Goal: Transaction & Acquisition: Purchase product/service

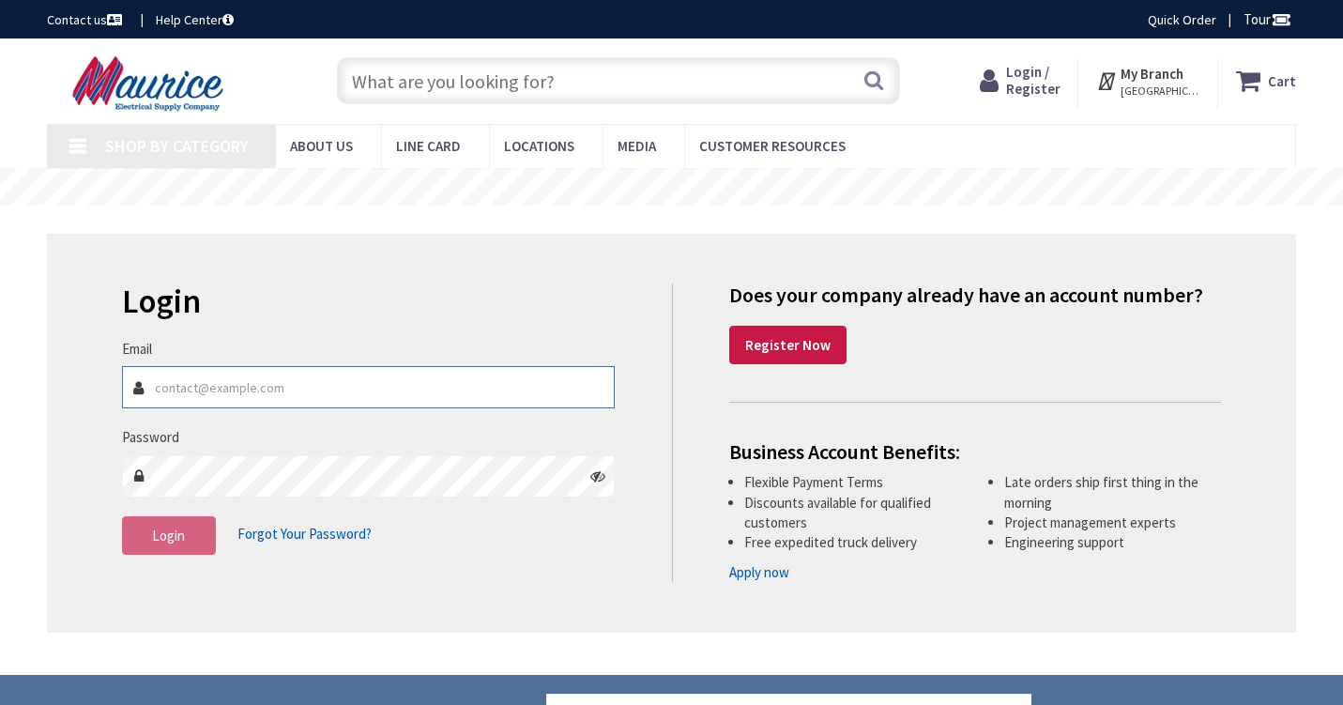
type input "[EMAIL_ADDRESS][DOMAIN_NAME]"
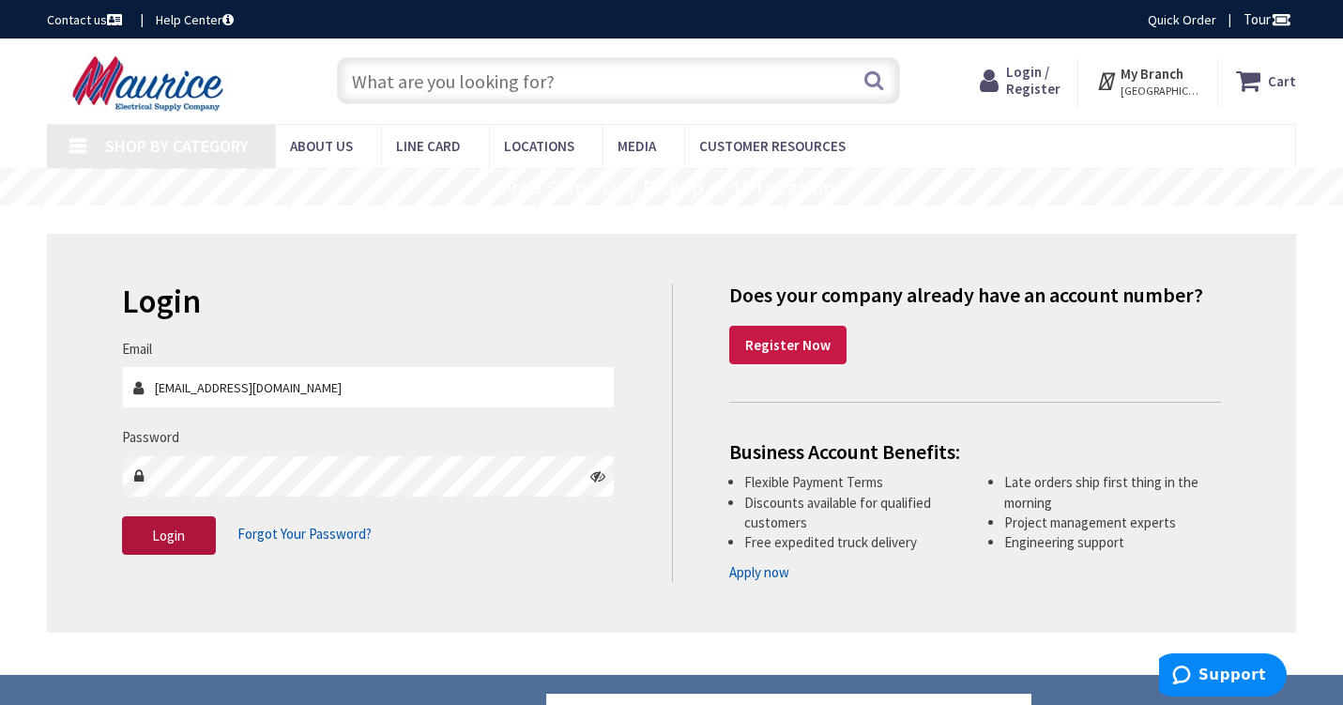
click at [180, 535] on span "Login" at bounding box center [168, 535] width 33 height 18
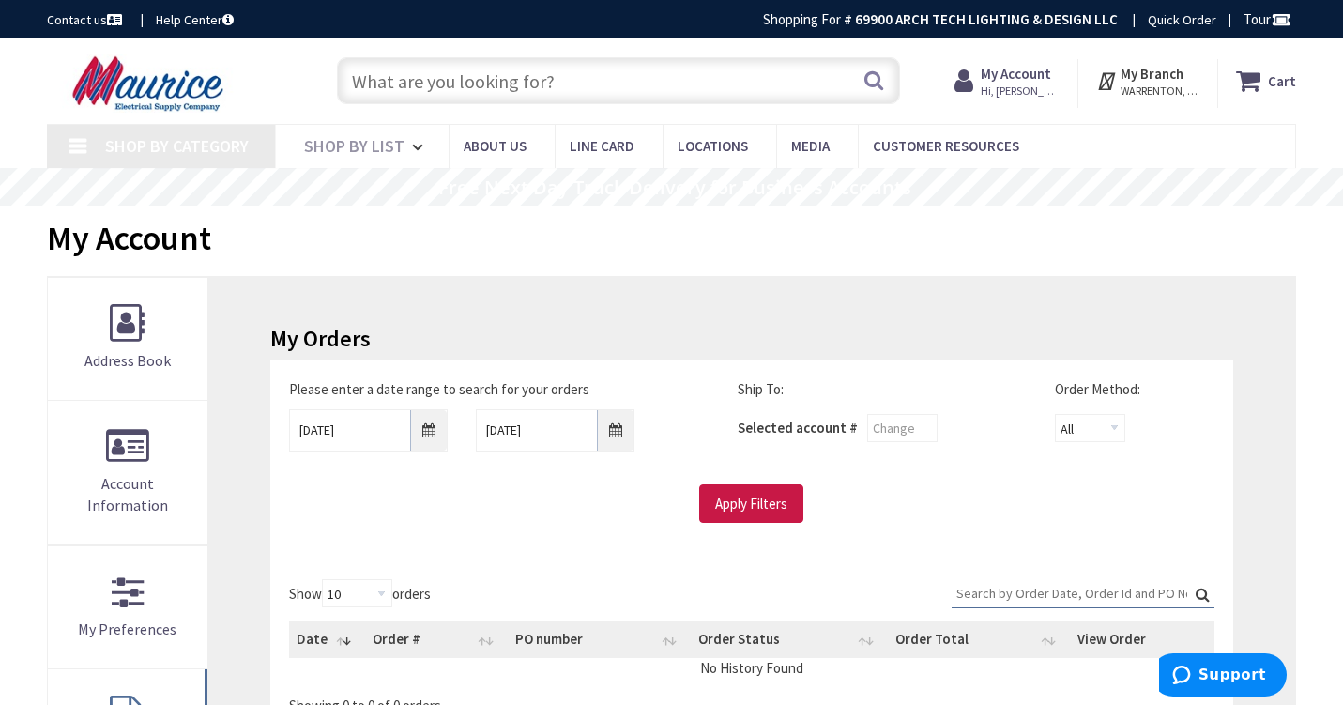
scroll to position [0, 1]
click at [203, 138] on span "Shop By Category" at bounding box center [177, 146] width 144 height 22
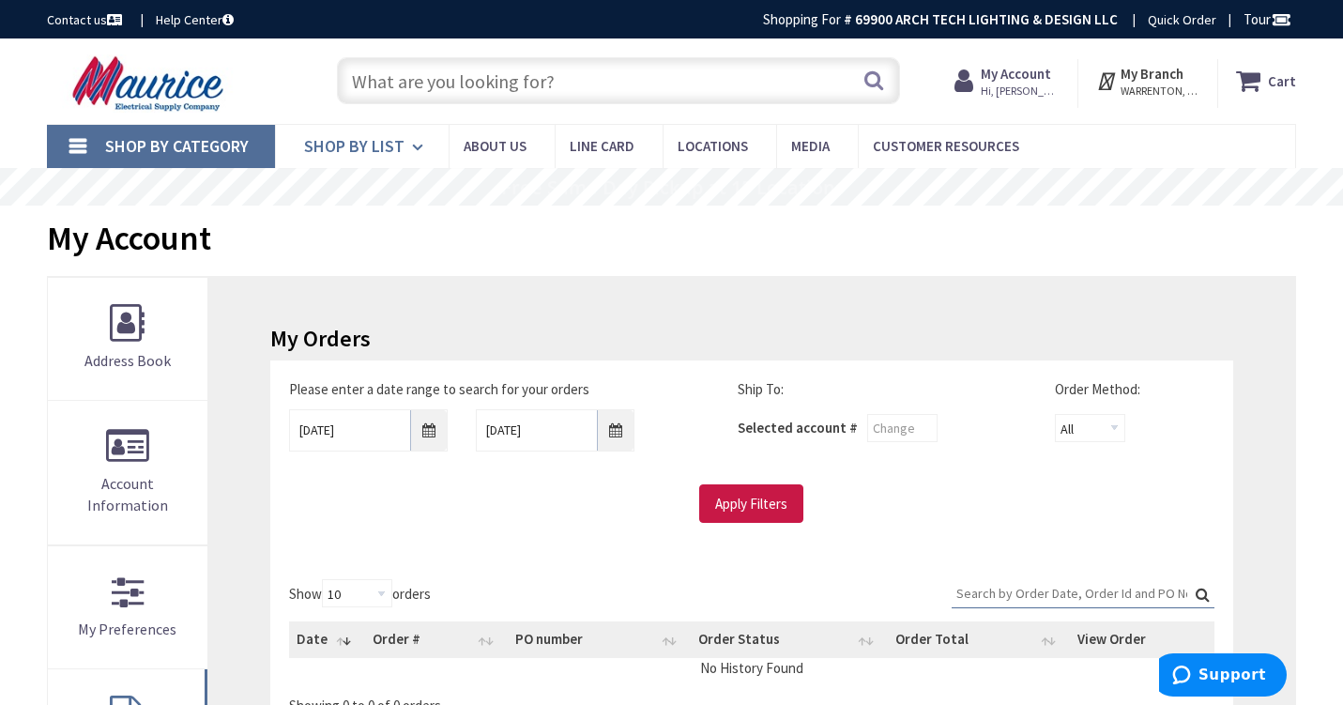
click at [381, 142] on span "Shop By List" at bounding box center [354, 146] width 100 height 22
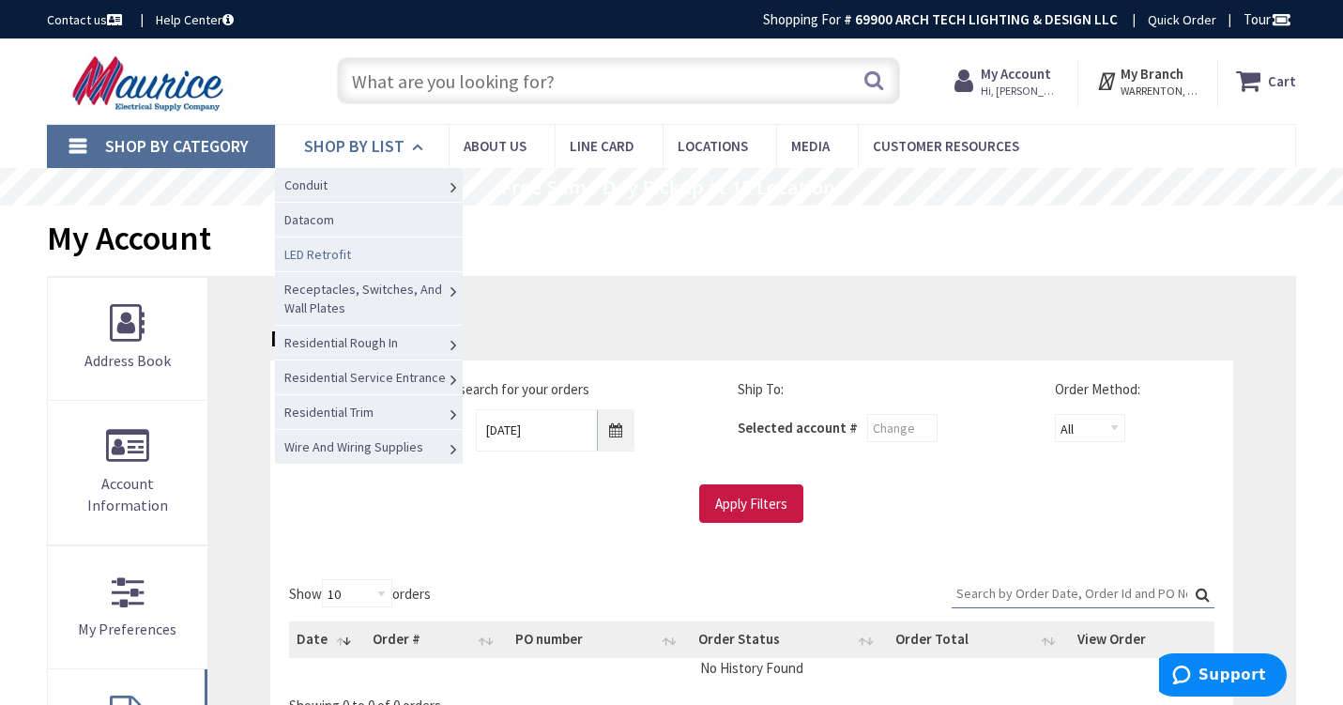
scroll to position [2, 3]
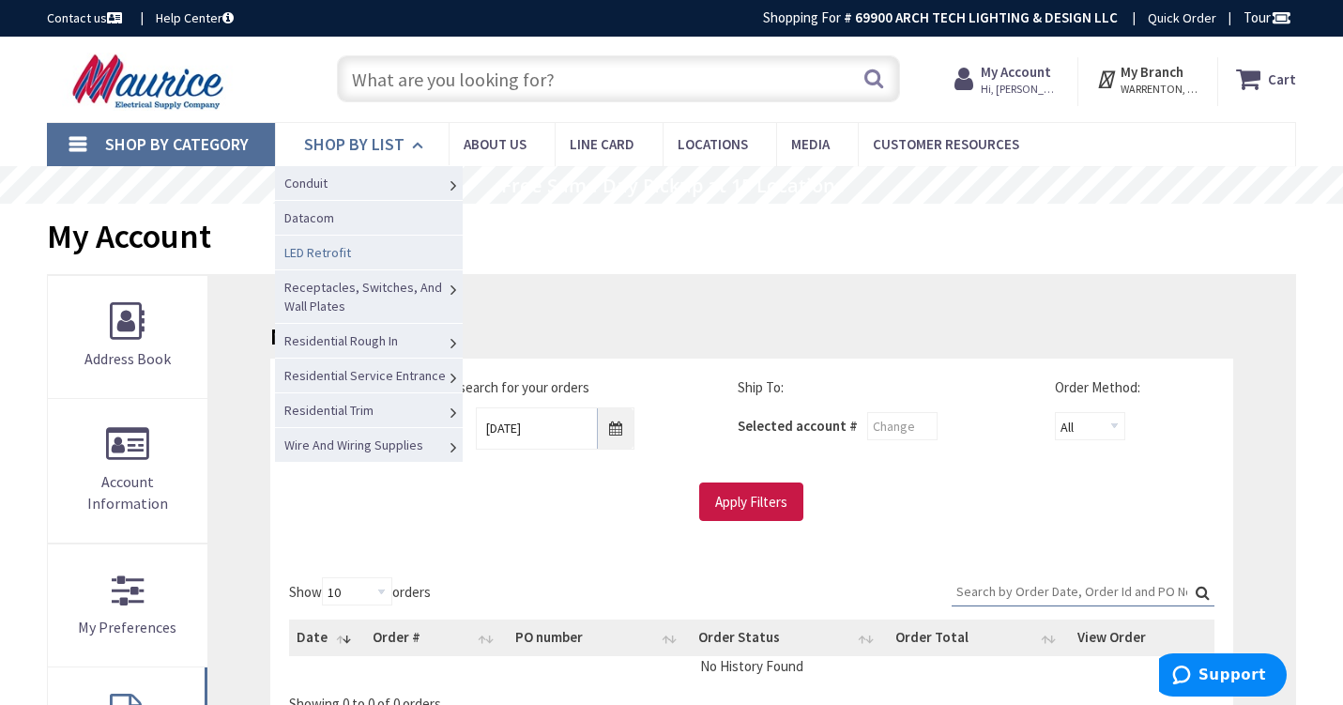
click at [336, 254] on span "LED Retrofit" at bounding box center [317, 252] width 67 height 17
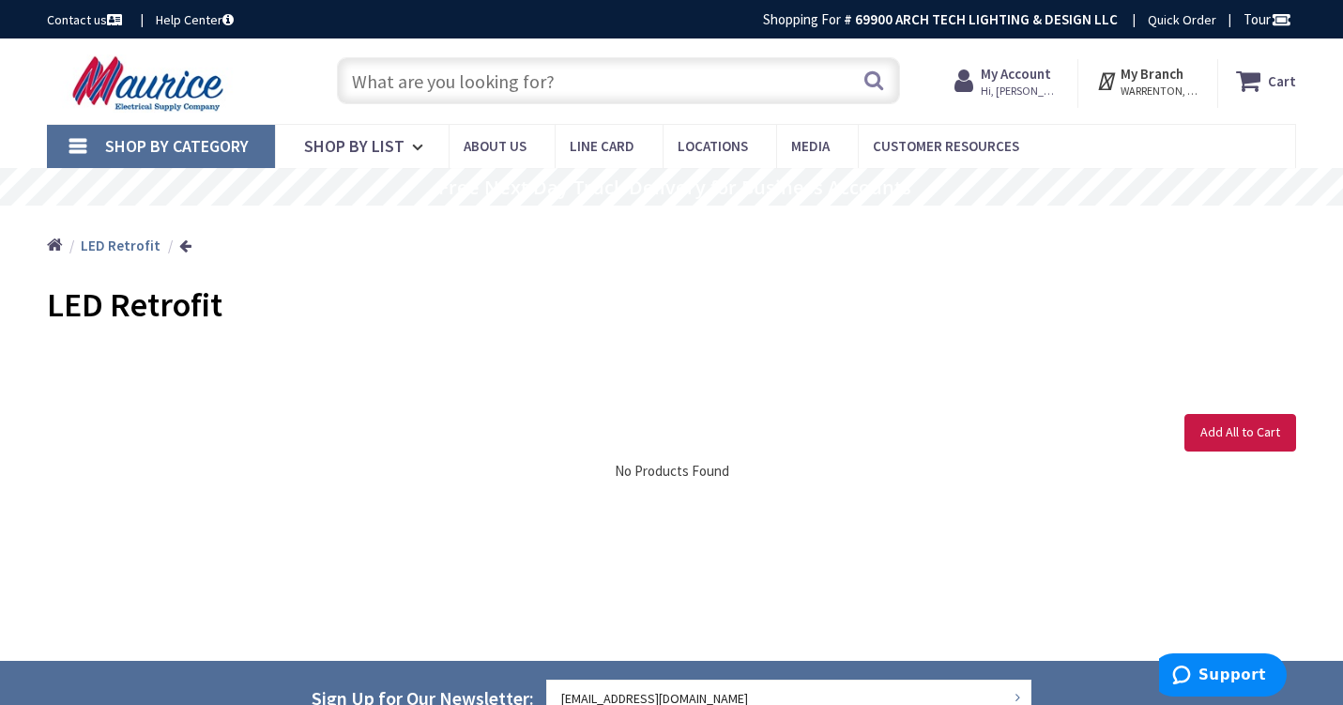
click at [204, 145] on span "Shop By Category" at bounding box center [177, 146] width 144 height 22
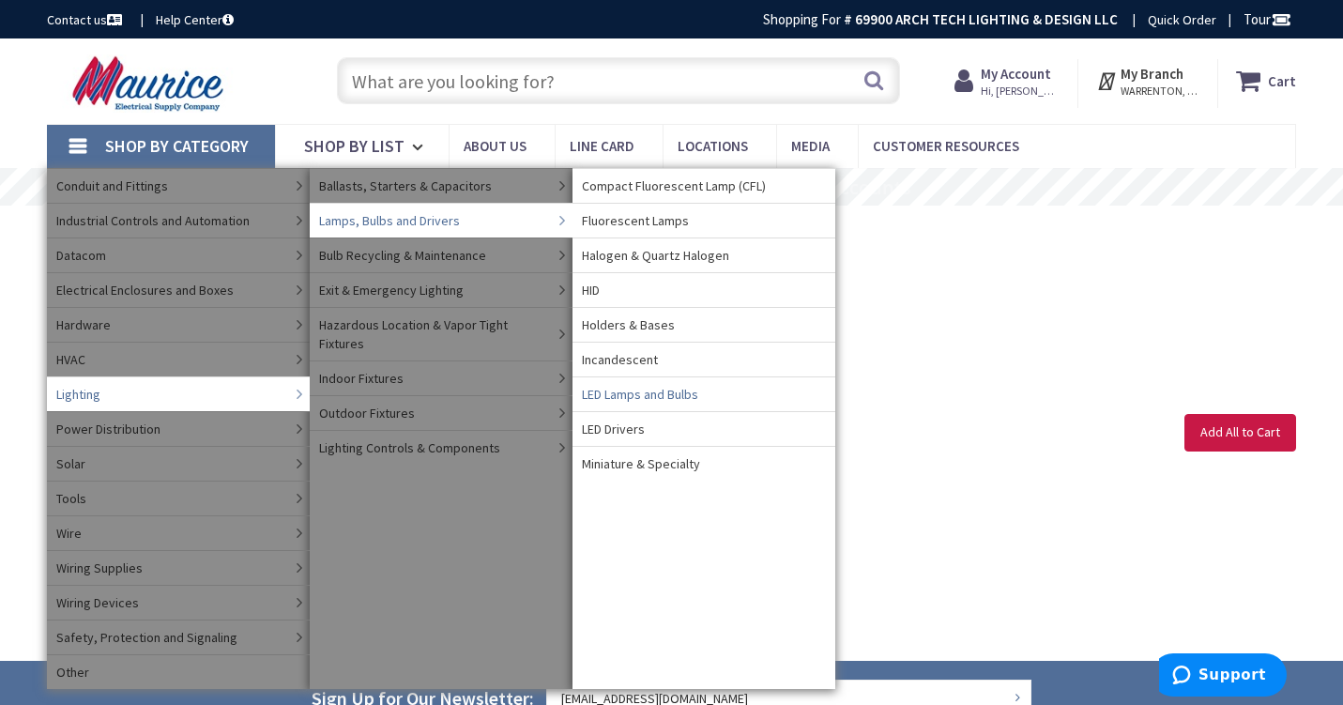
click at [653, 392] on span "LED Lamps and Bulbs" at bounding box center [640, 394] width 116 height 19
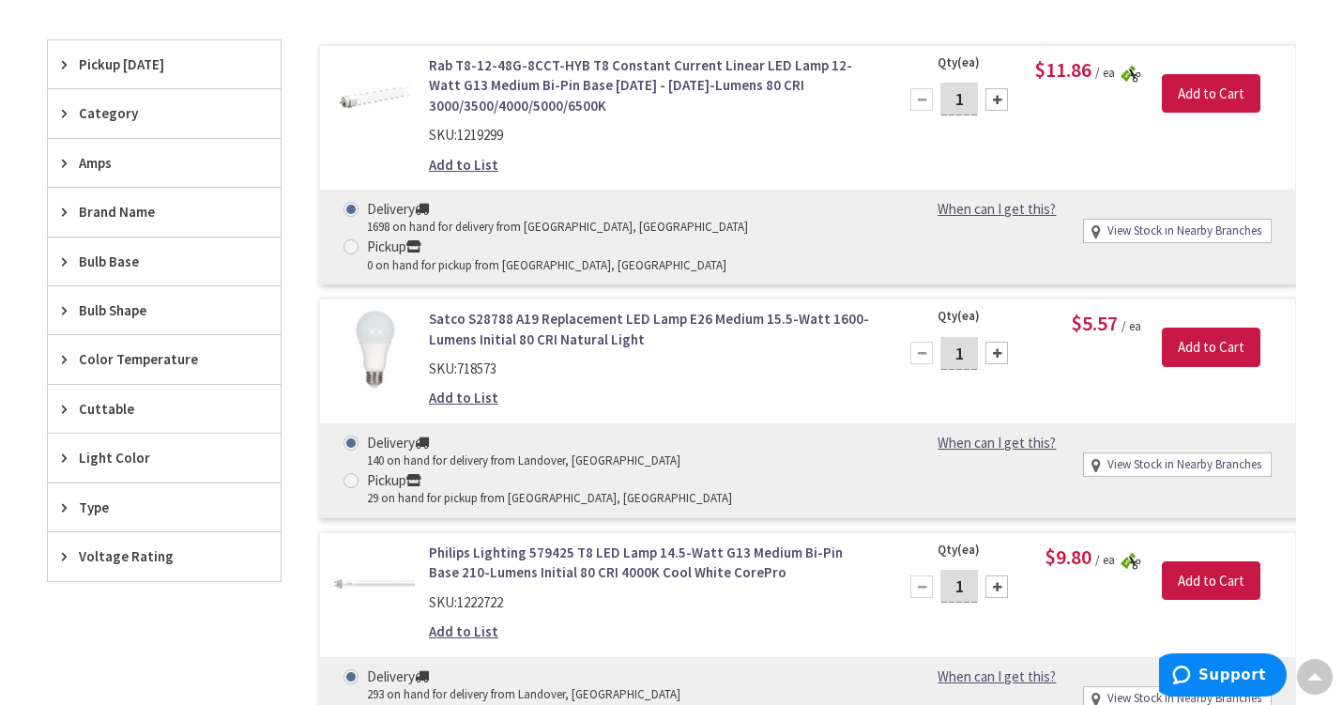
scroll to position [563, 0]
click at [137, 309] on span "Bulb Shape" at bounding box center [155, 312] width 153 height 20
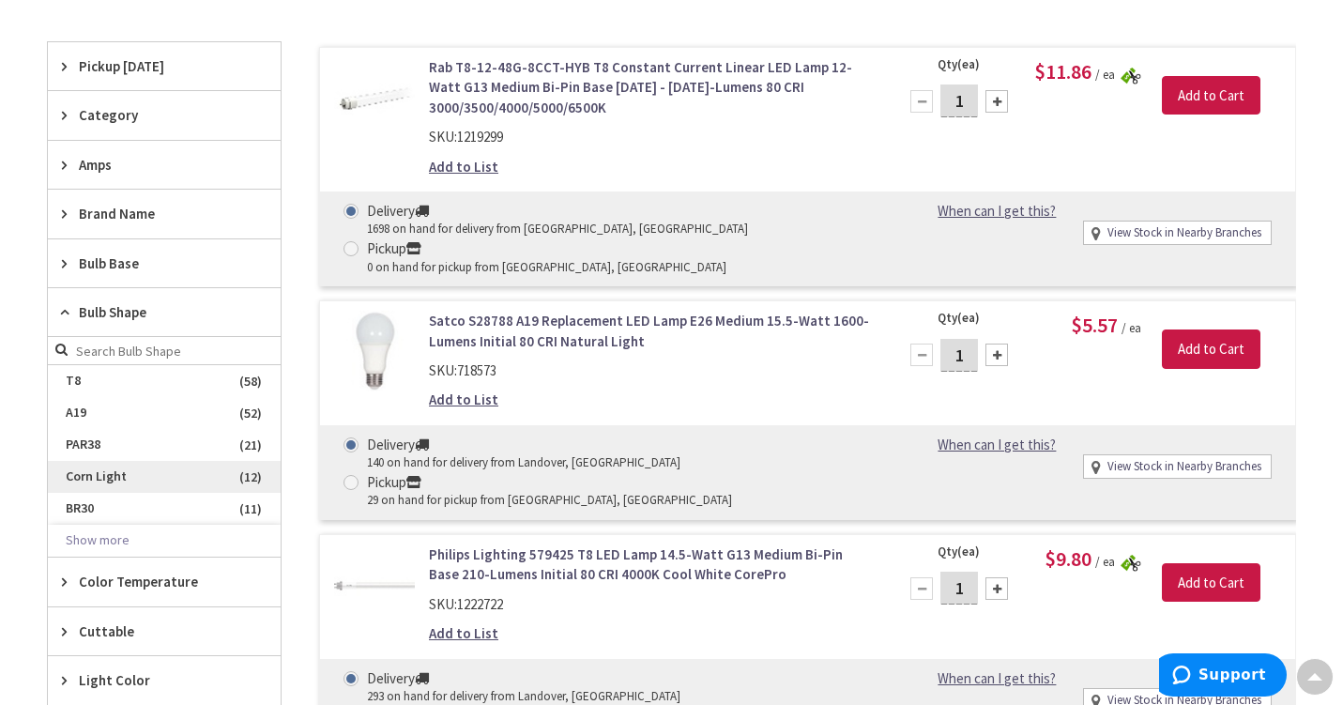
click at [129, 469] on span "Corn Light" at bounding box center [164, 477] width 233 height 32
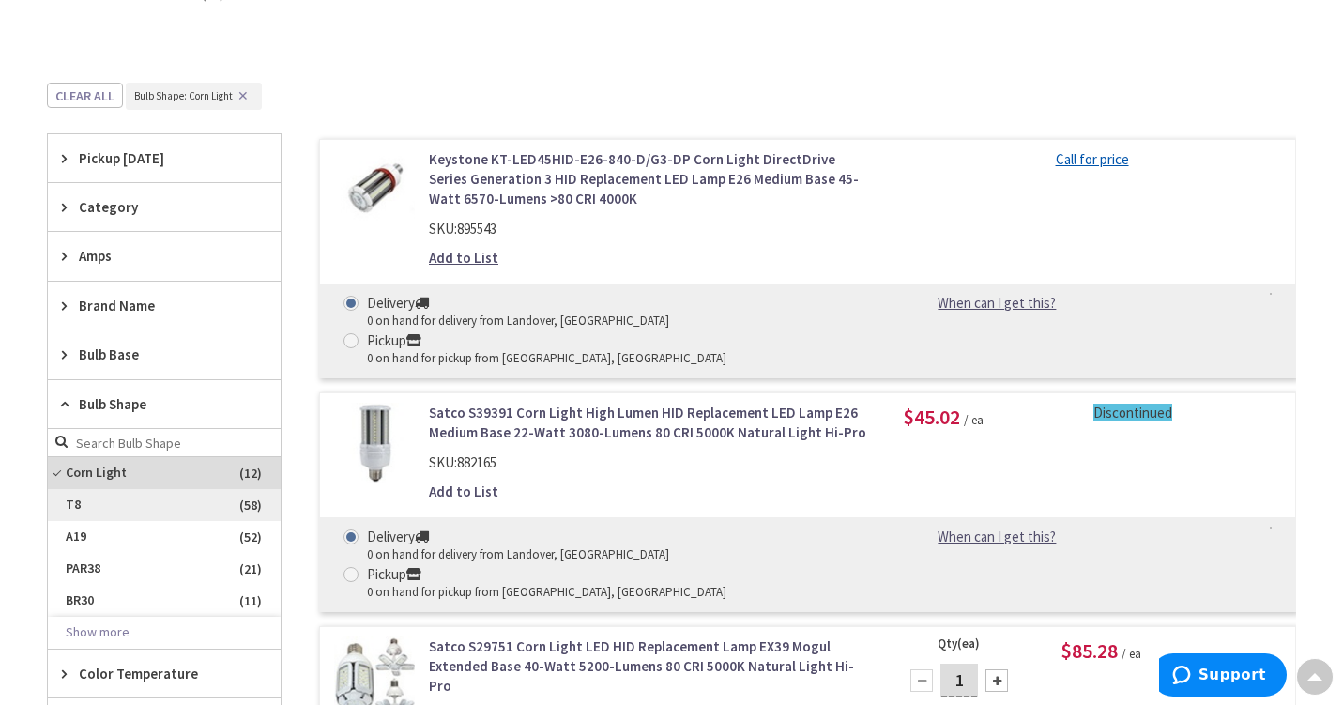
scroll to position [496, 0]
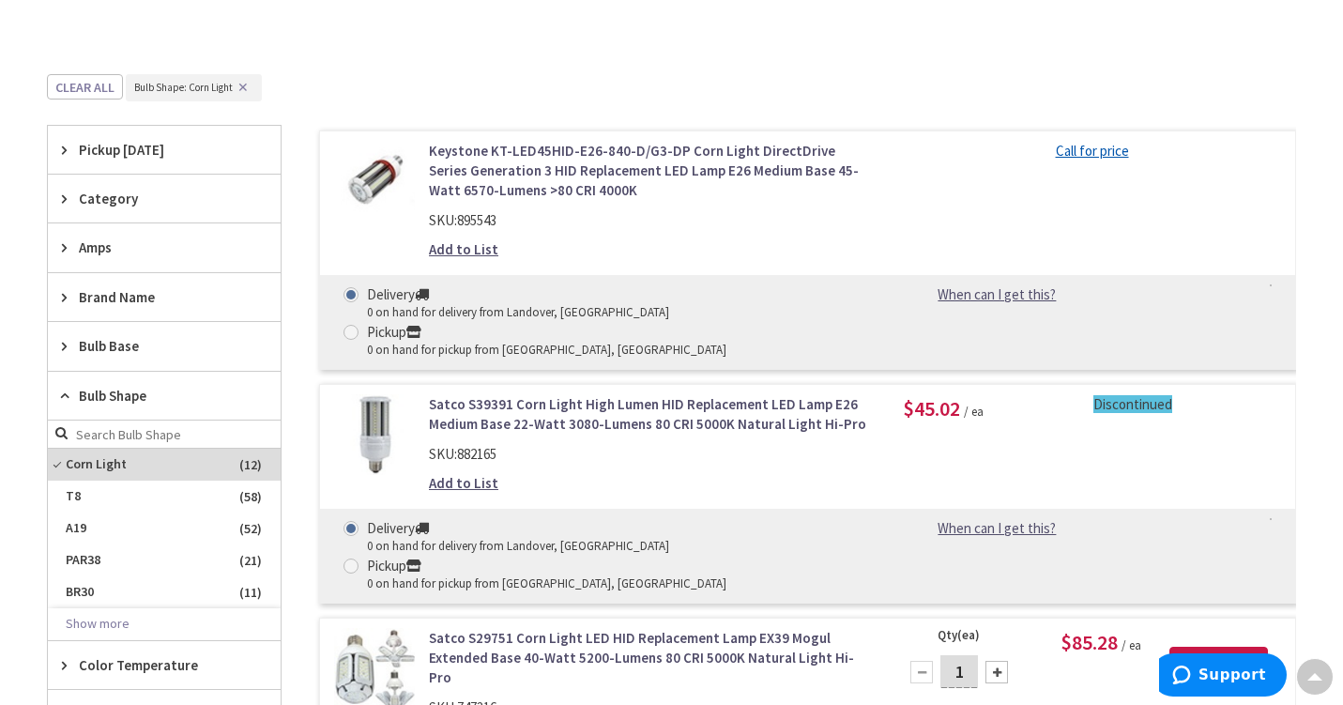
click at [118, 342] on span "Bulb Base" at bounding box center [155, 346] width 153 height 20
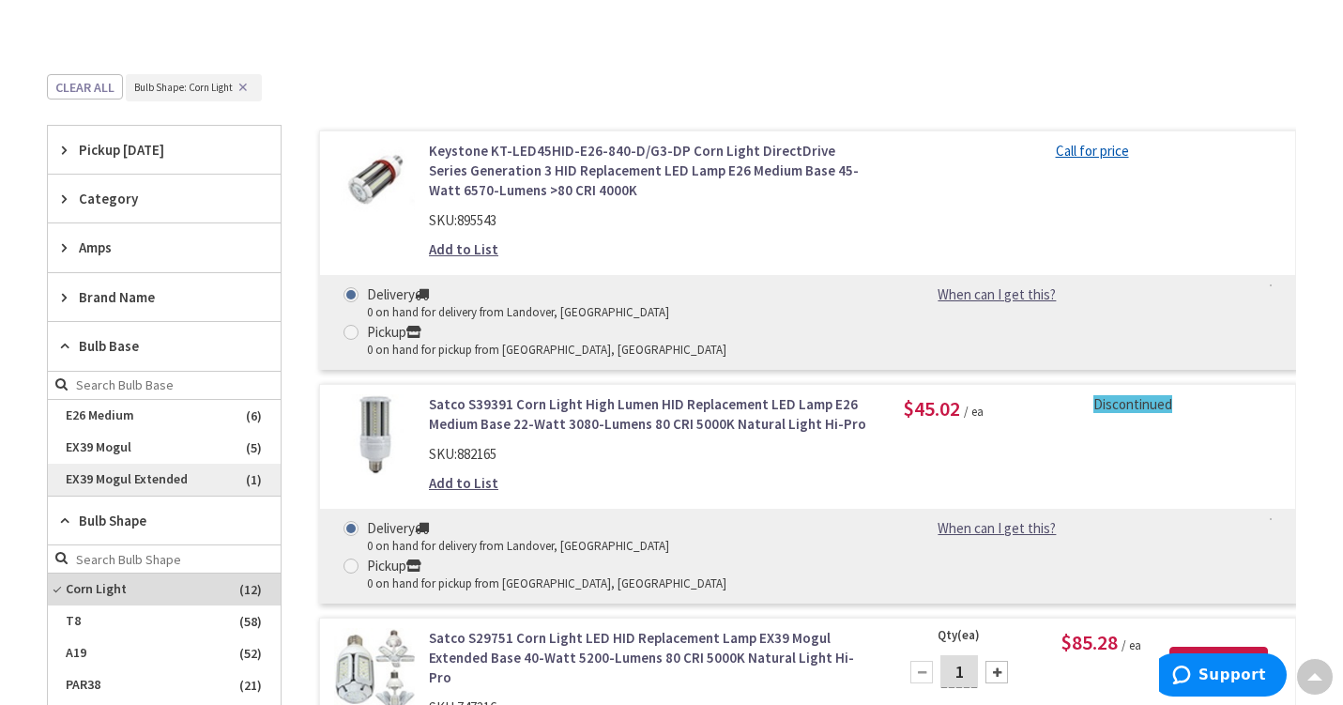
click at [152, 479] on span "EX39 Mogul Extended" at bounding box center [164, 480] width 233 height 32
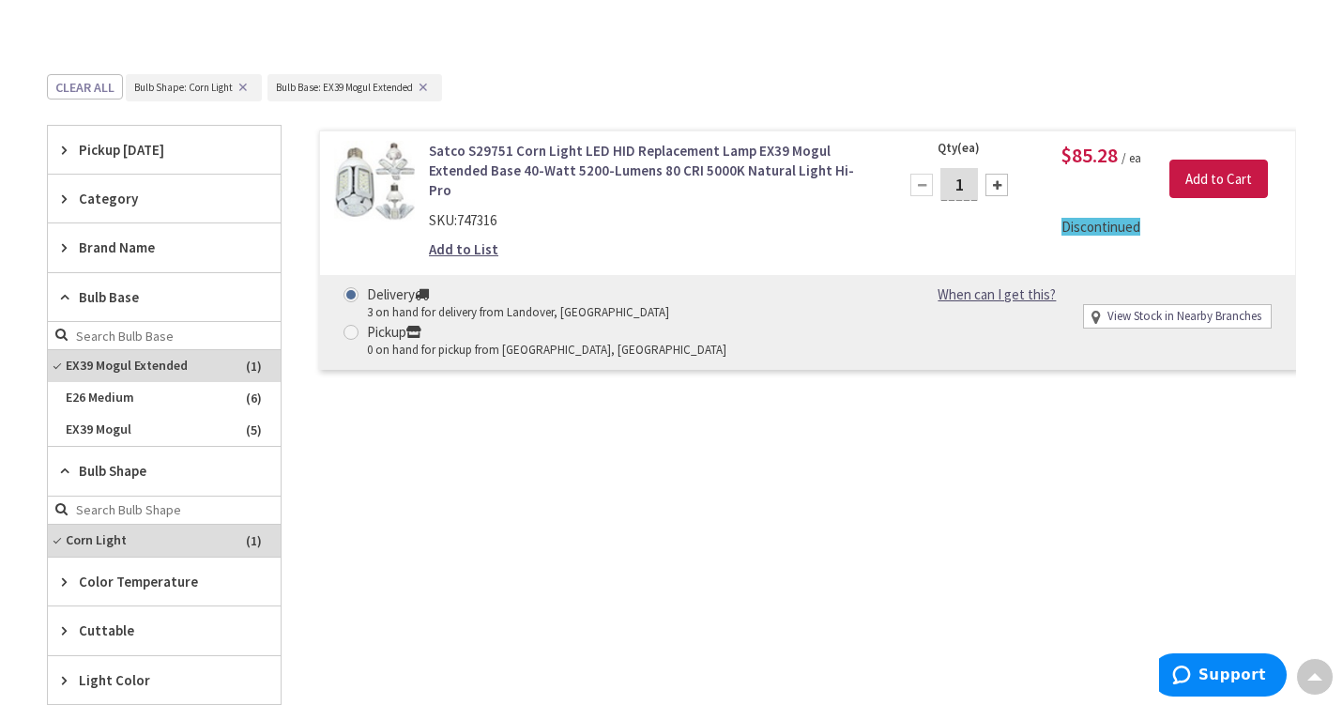
click at [129, 462] on span "Bulb Shape" at bounding box center [155, 471] width 153 height 20
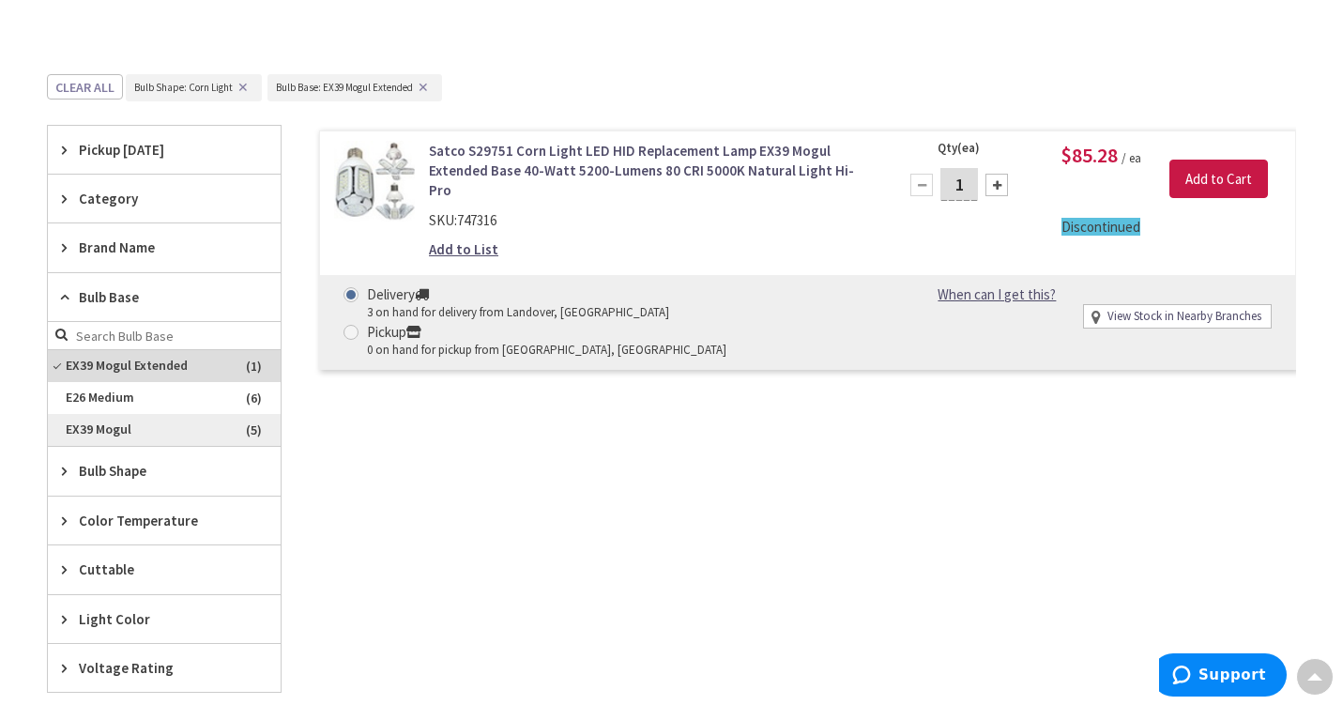
click at [121, 425] on span "EX39 Mogul" at bounding box center [164, 430] width 233 height 32
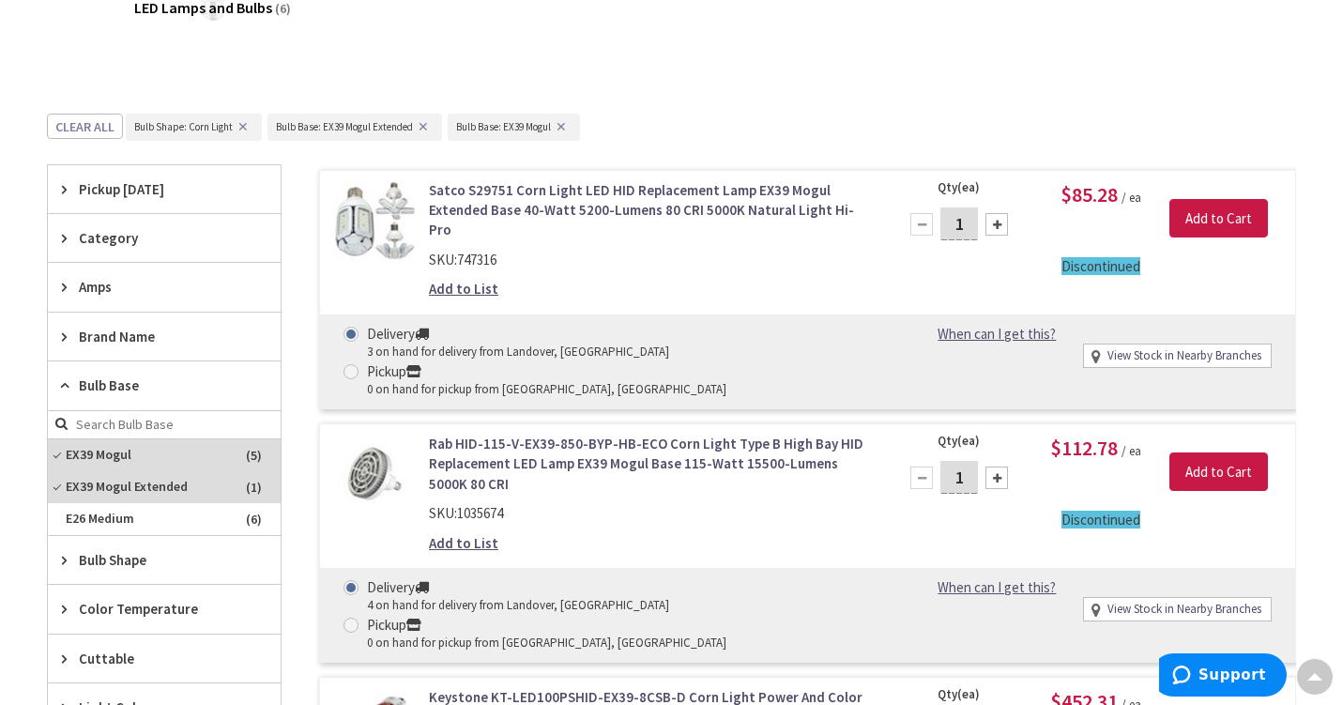
scroll to position [438, 0]
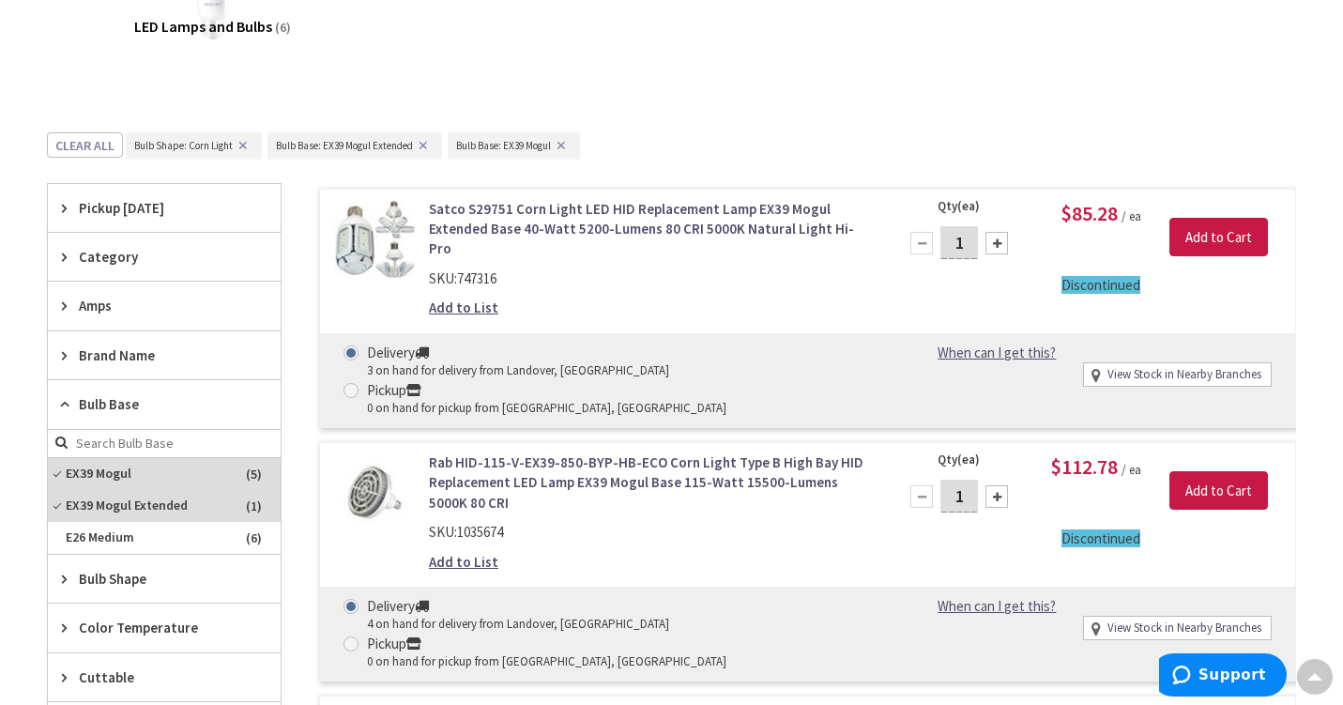
click at [129, 348] on span "Brand Name" at bounding box center [155, 355] width 153 height 20
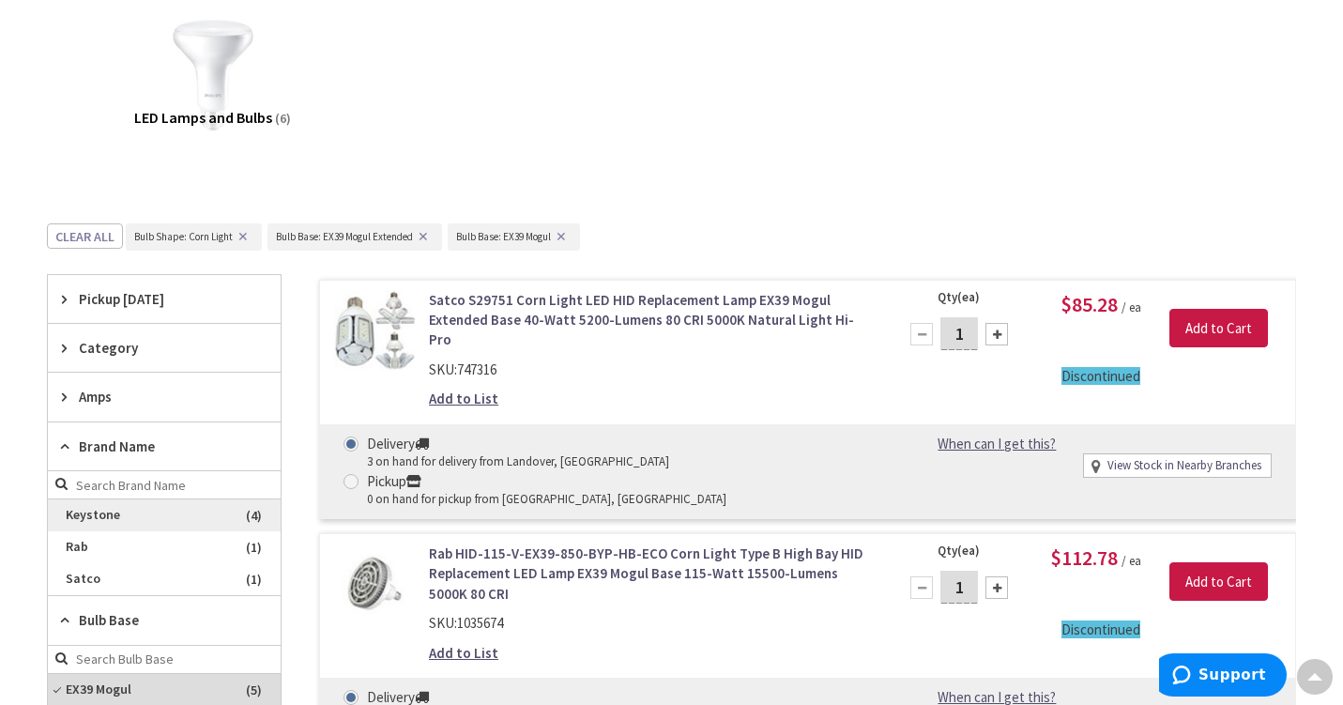
scroll to position [342, 0]
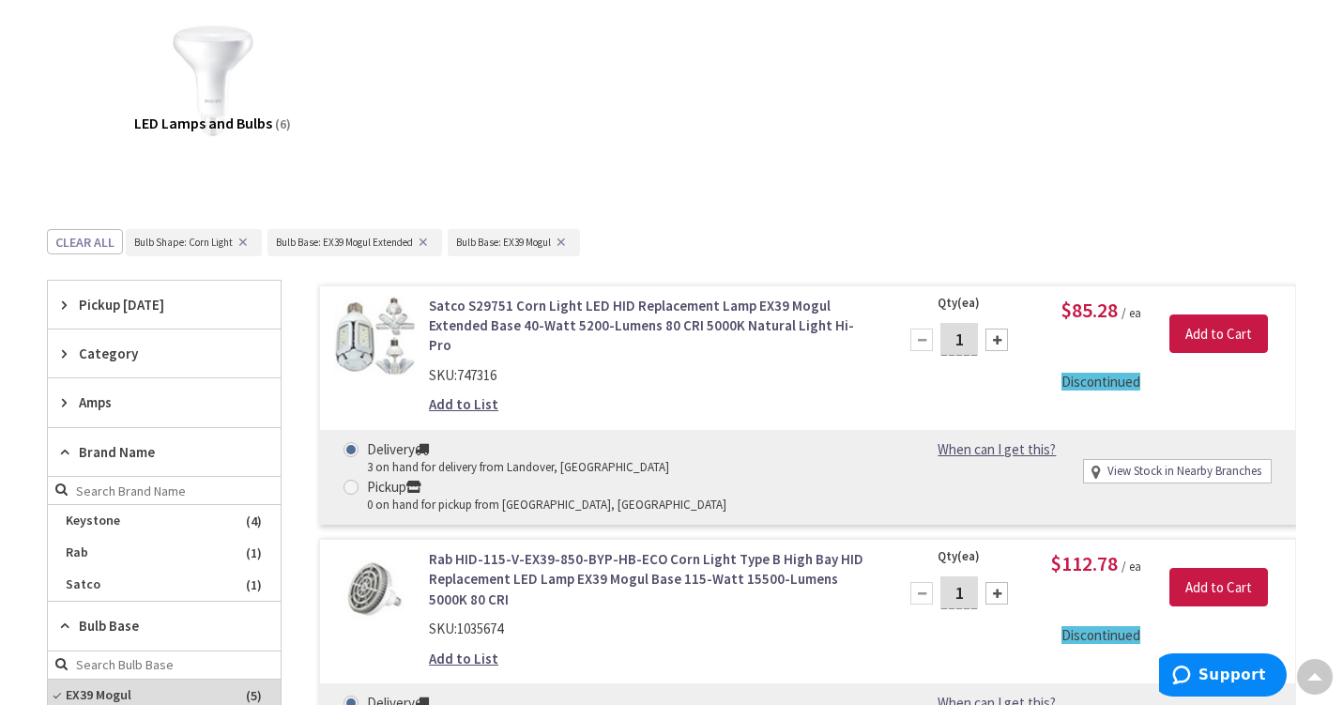
click at [424, 236] on button "✕" at bounding box center [423, 242] width 21 height 13
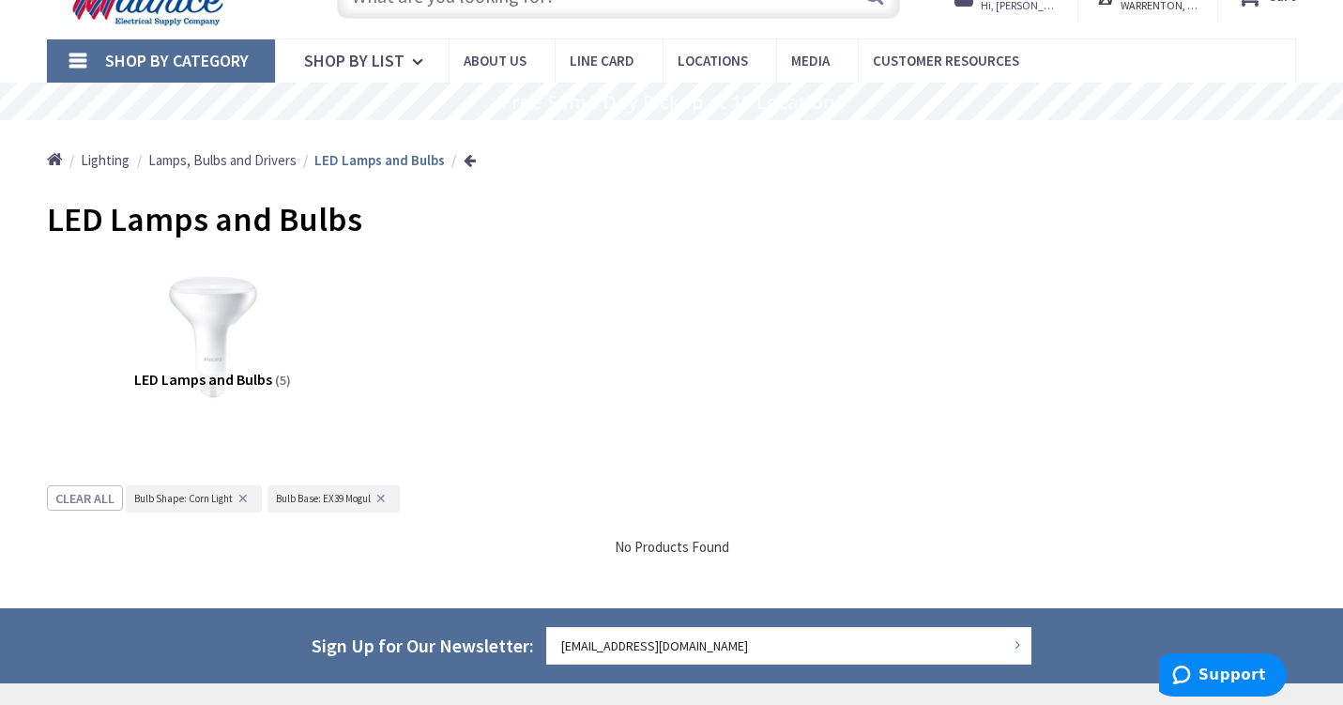
scroll to position [94, 0]
